Goal: Information Seeking & Learning: Stay updated

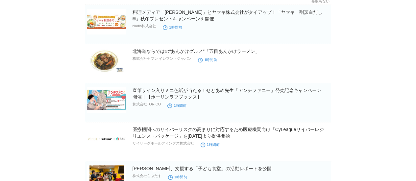
scroll to position [2652, 0]
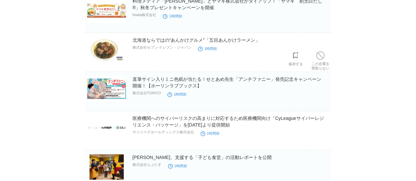
drag, startPoint x: 328, startPoint y: 1, endPoint x: 201, endPoint y: 53, distance: 136.6
click at [201, 53] on section "北海道ならではの“あんかけグルメ”「五目あんかけラーメン」 株式会社セブン‐イレブン・ジャパン 1時間前 保存する この企業を 受取らない" at bounding box center [208, 54] width 246 height 35
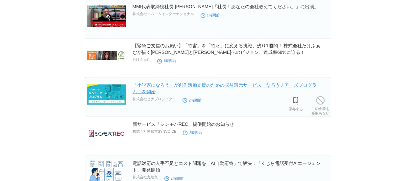
scroll to position [3046, 0]
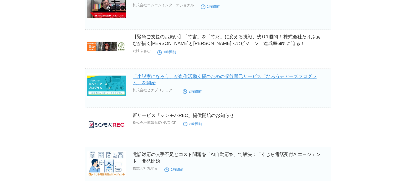
click at [153, 73] on link "「小説家になろう」が創作活動支援のための収益還元サービス「なろうチアーズプログラム」を開始" at bounding box center [224, 79] width 184 height 12
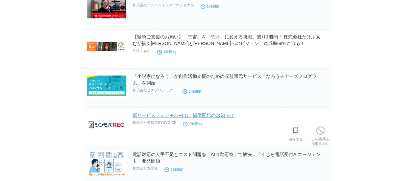
click at [166, 112] on link "新サービス「シンモバREC」提供開始のお知らせ" at bounding box center [183, 114] width 102 height 5
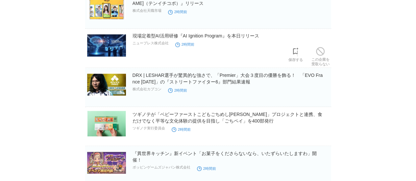
scroll to position [4311, 0]
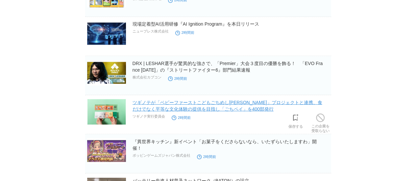
click at [153, 100] on link "ツギノテが「ベビーファーストこどもごちめし[PERSON_NAME]」プロジェクトと連携、食だけでなく平等な文化体験の提供を目指し「ごちペイ」を400部発行" at bounding box center [227, 106] width 190 height 12
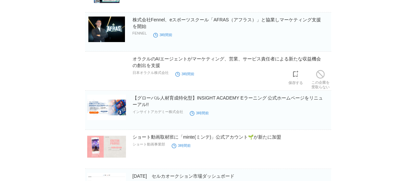
scroll to position [6455, 0]
